Goal: Find specific page/section: Find specific page/section

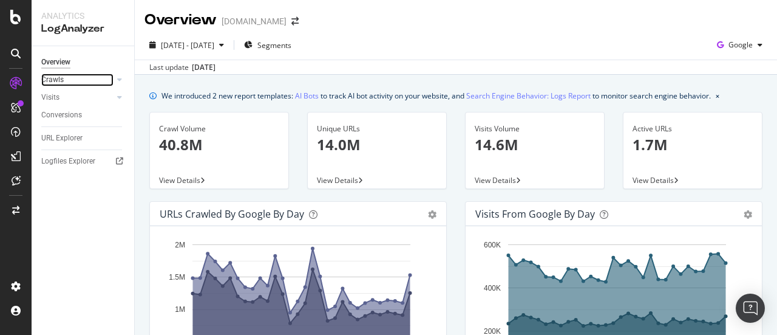
click at [64, 80] on link "Crawls" at bounding box center [77, 79] width 72 height 13
